Goal: Information Seeking & Learning: Find specific fact

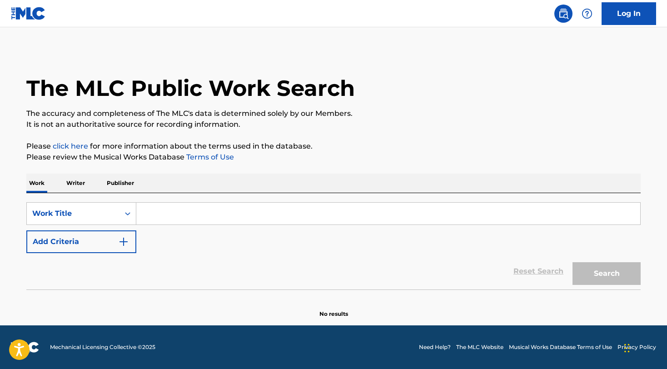
click at [205, 219] on input "Search Form" at bounding box center [388, 214] width 504 height 22
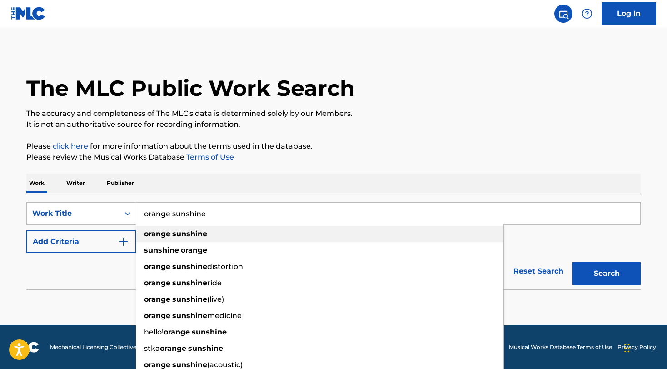
type input "orange sunshine"
click at [198, 235] on strong "sunshine" at bounding box center [189, 234] width 35 height 9
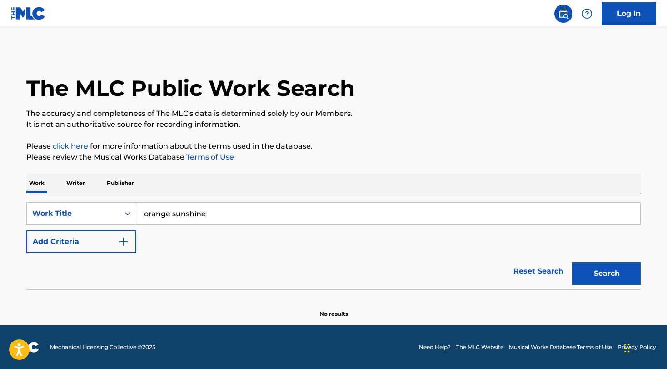
click at [606, 279] on button "Search" at bounding box center [607, 273] width 68 height 23
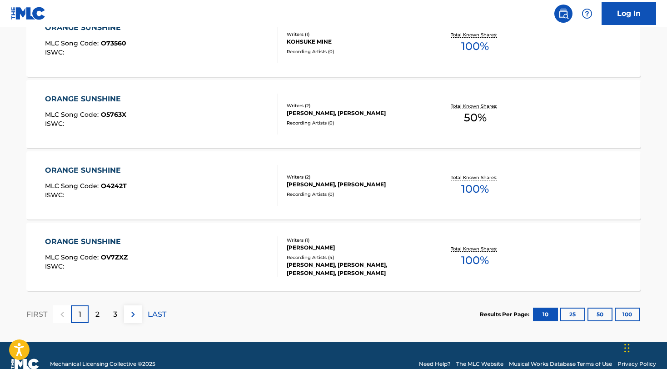
scroll to position [743, 0]
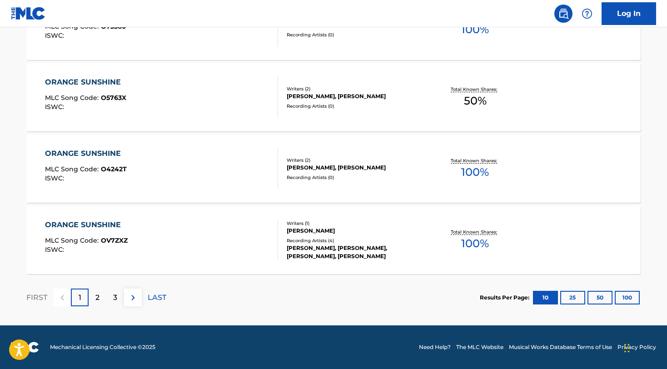
click at [632, 303] on button "100" at bounding box center [627, 298] width 25 height 14
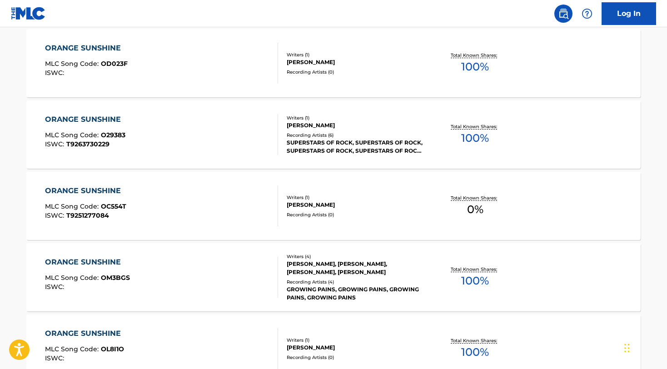
scroll to position [2277, 0]
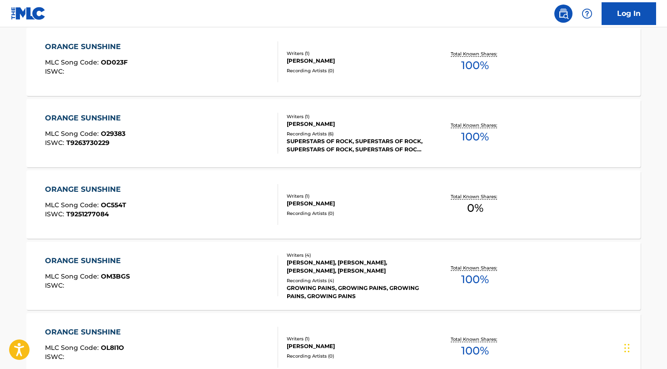
click at [312, 140] on div "SUPERSTARS OF ROCK, SUPERSTARS OF ROCK, SUPERSTARS OF ROCK, SUPERSTARS OF ROCK,…" at bounding box center [355, 145] width 137 height 16
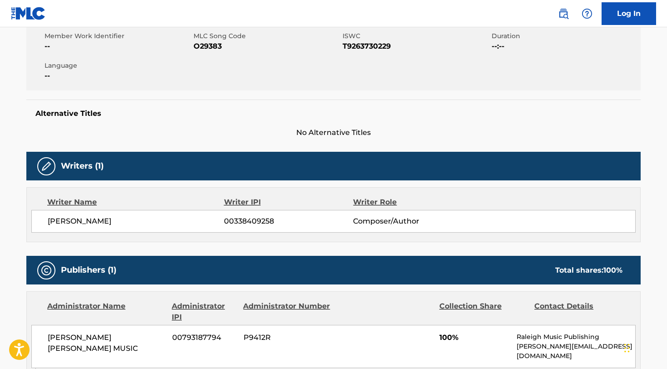
scroll to position [167, 0]
